Goal: Navigation & Orientation: Find specific page/section

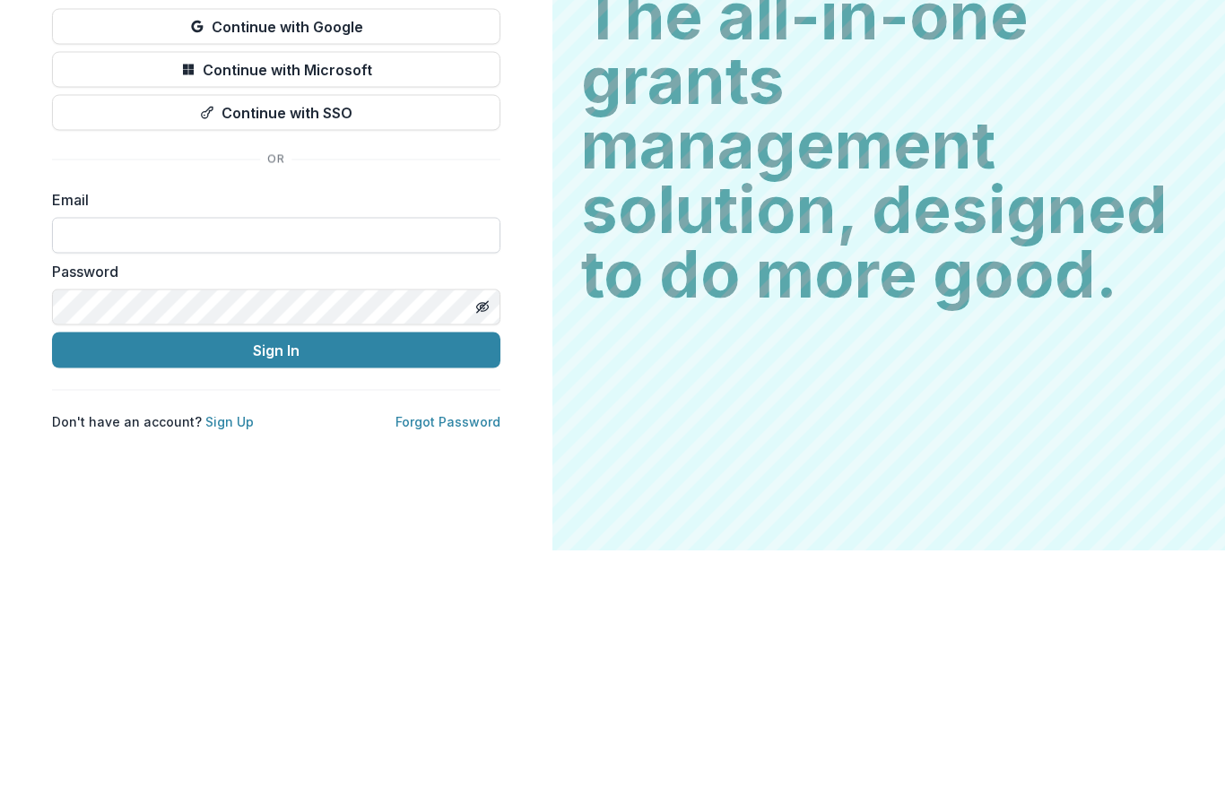
click at [183, 479] on input at bounding box center [276, 497] width 448 height 36
type input "**********"
click at [276, 594] on button "Sign In" at bounding box center [276, 612] width 448 height 36
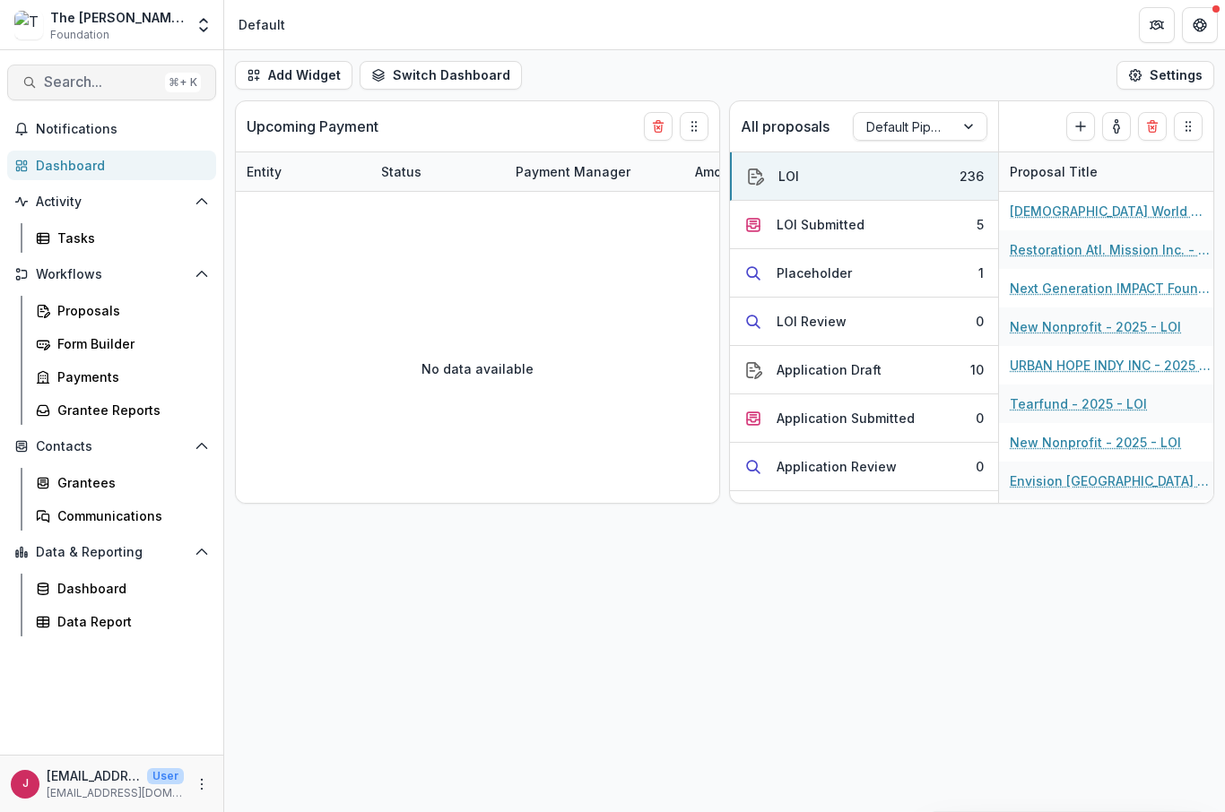
click at [81, 96] on button "Search... ⌘ + K" at bounding box center [111, 83] width 209 height 36
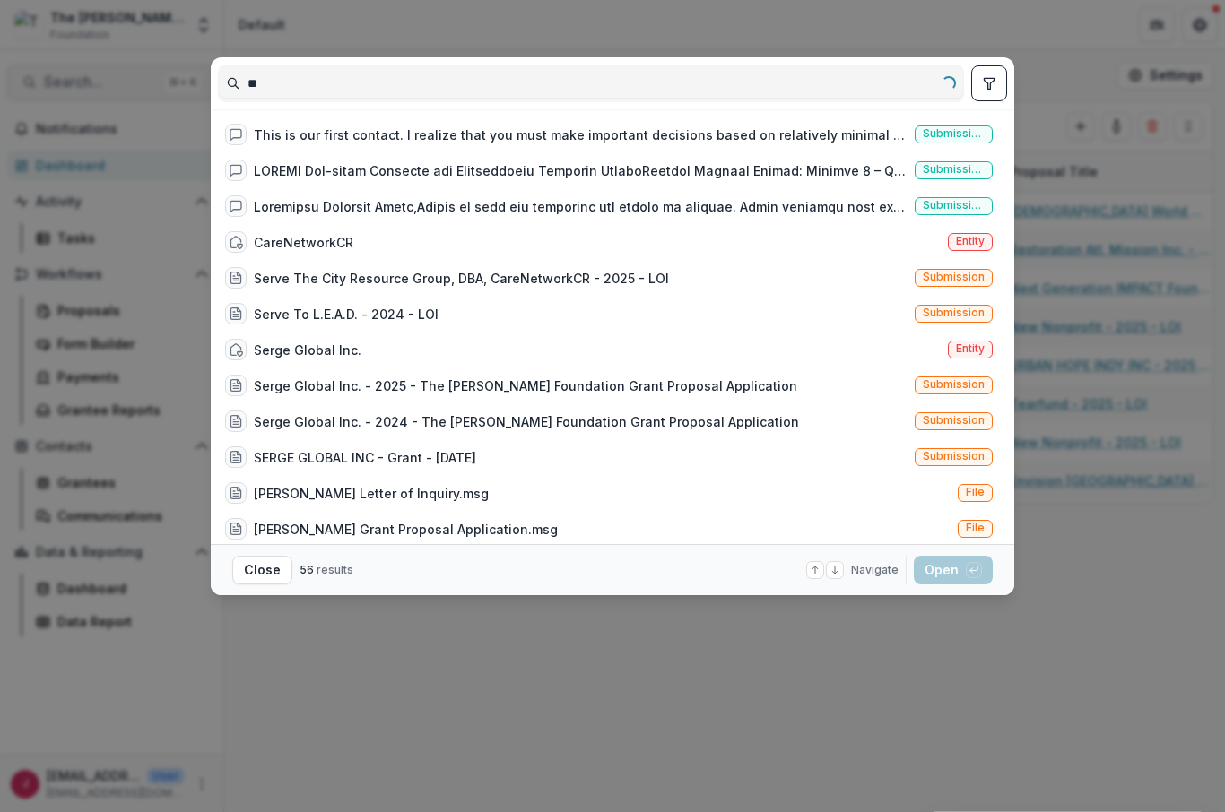
type input "*"
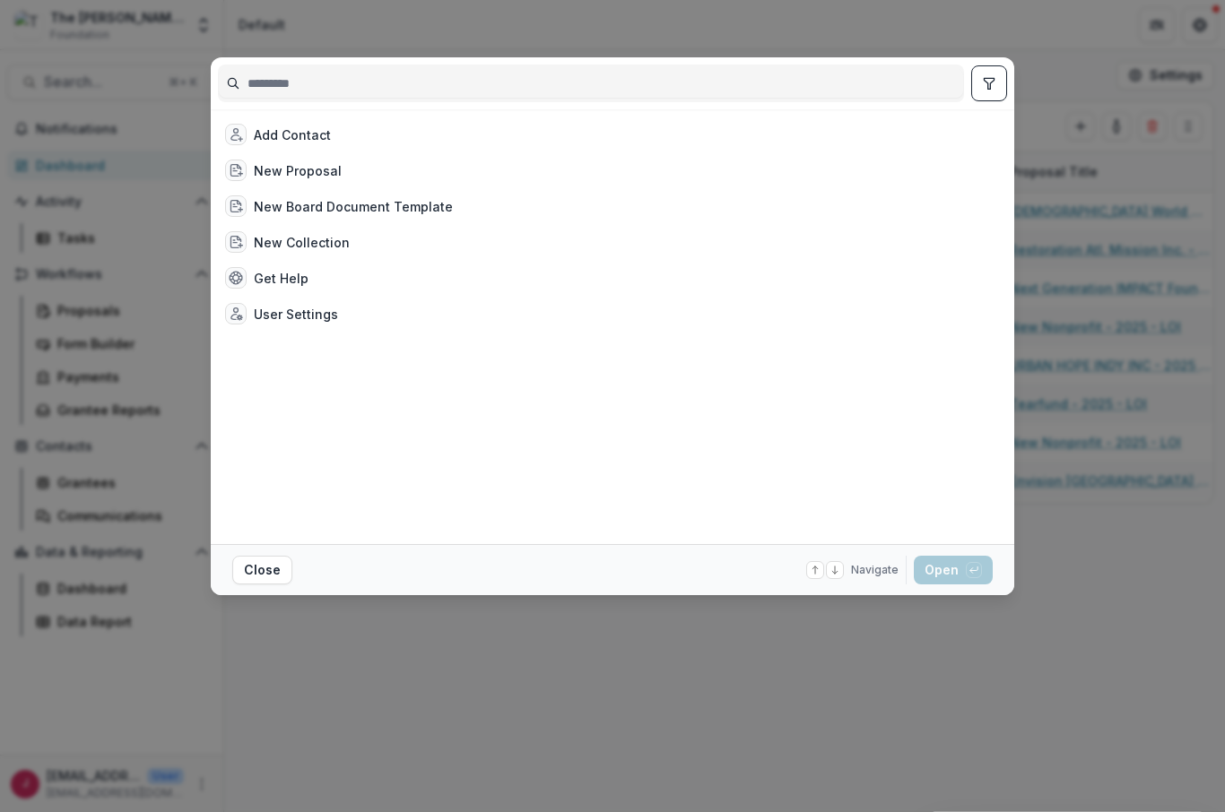
click at [956, 661] on div "Add Contact New Proposal New Board Document Template New Collection Get Help Us…" at bounding box center [612, 406] width 1225 height 812
